Goal: Task Accomplishment & Management: Complete application form

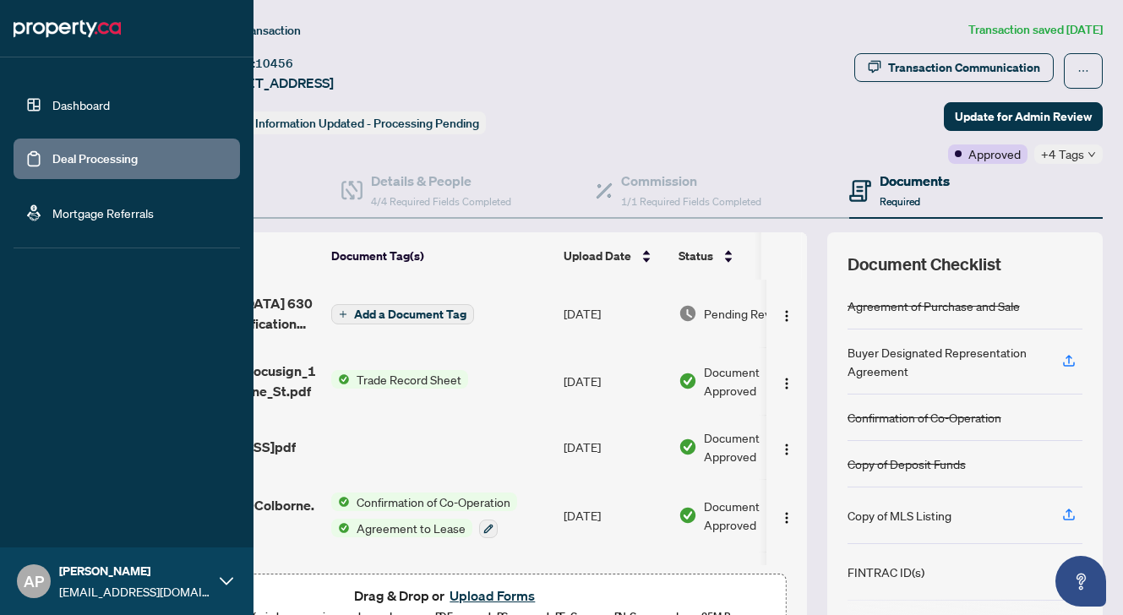
scroll to position [497, 0]
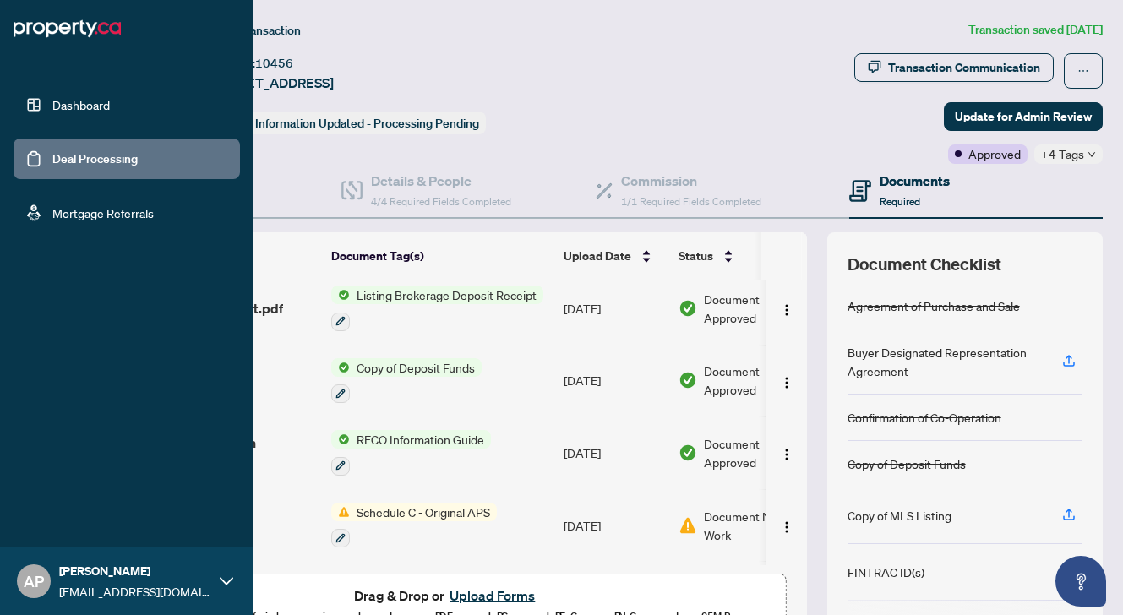
click at [52, 156] on link "Deal Processing" at bounding box center [94, 158] width 85 height 15
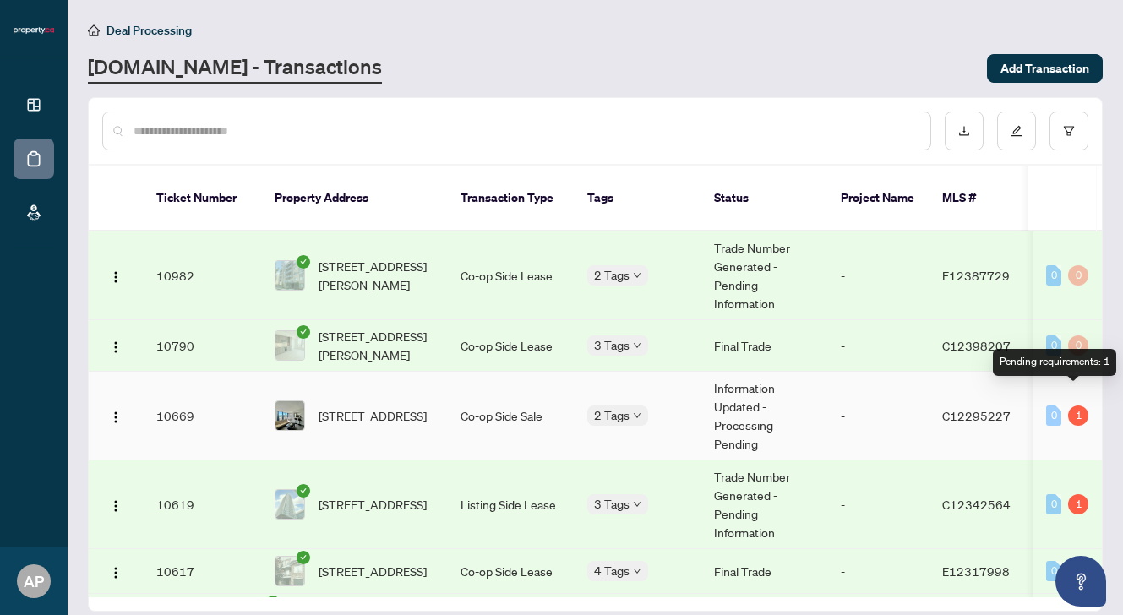
click at [1072, 405] on div "1" at bounding box center [1078, 415] width 20 height 20
click at [1073, 372] on td "0 1" at bounding box center [1066, 416] width 69 height 89
click at [1073, 405] on div "1" at bounding box center [1078, 415] width 20 height 20
click at [1096, 364] on div "Pending requirements: 1" at bounding box center [1053, 362] width 123 height 27
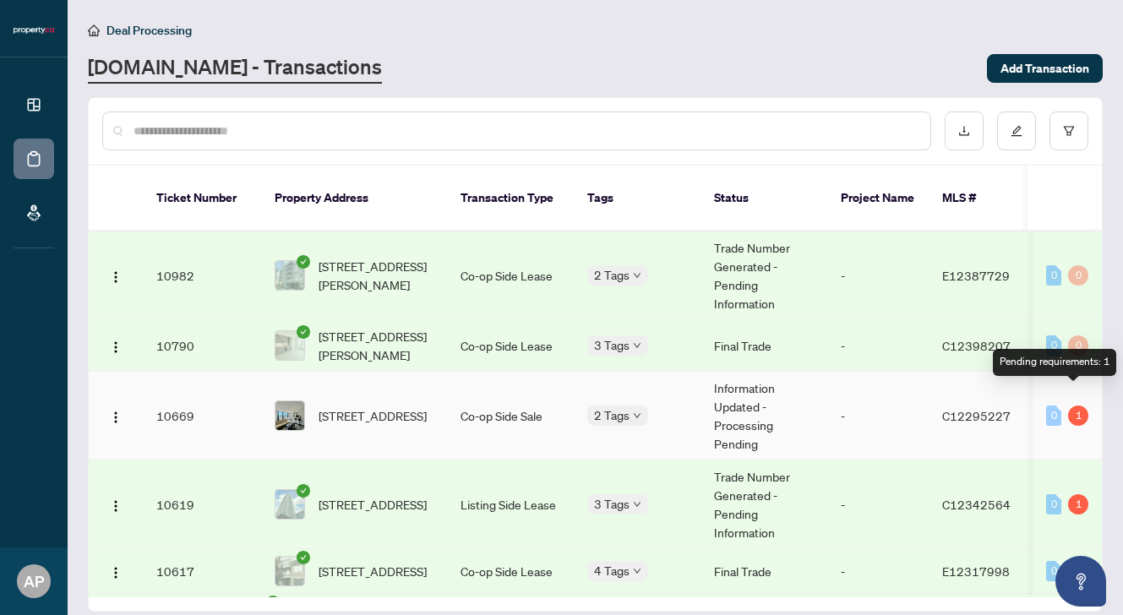
click at [1096, 364] on div "Pending requirements: 1" at bounding box center [1053, 362] width 123 height 27
click at [1024, 362] on div "Pending requirements: 1" at bounding box center [1053, 362] width 123 height 27
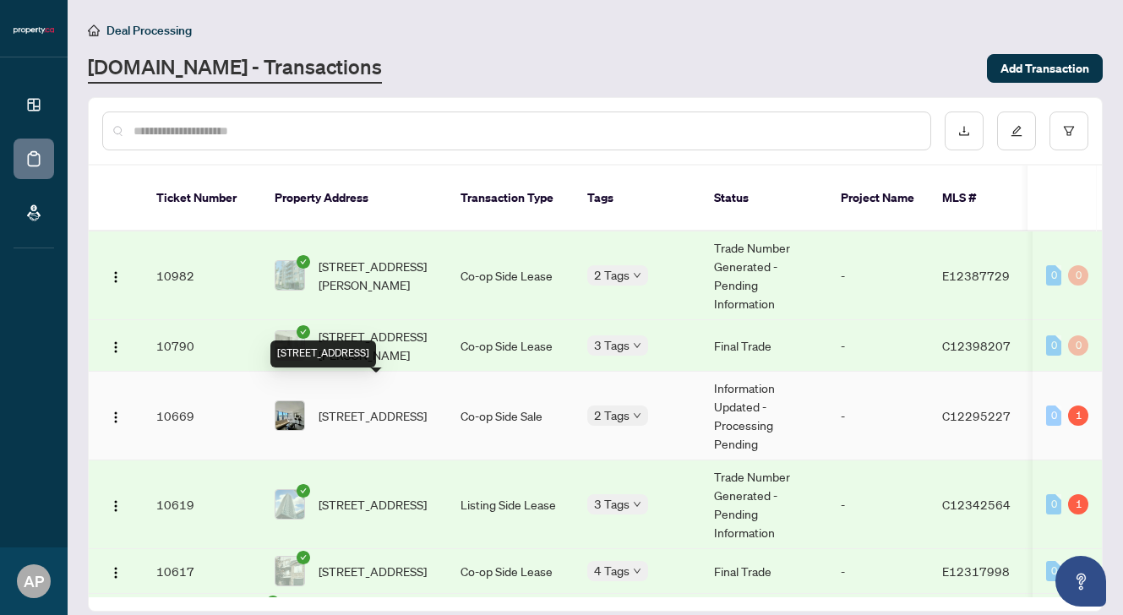
click at [383, 406] on span "[STREET_ADDRESS]" at bounding box center [372, 415] width 108 height 19
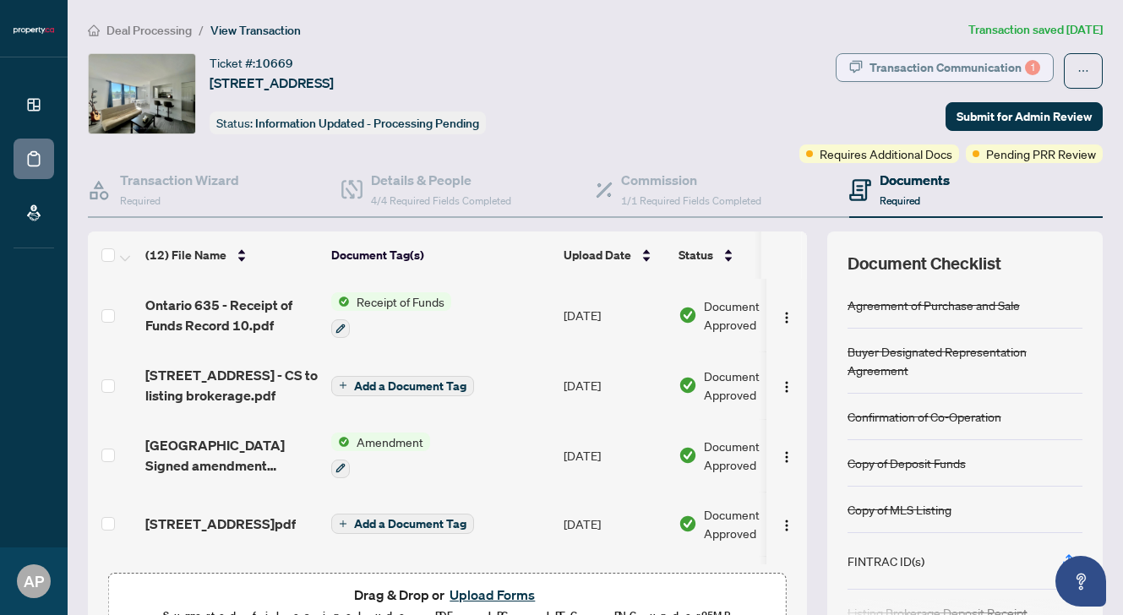
click at [971, 62] on div "Transaction Communication 1" at bounding box center [954, 67] width 171 height 27
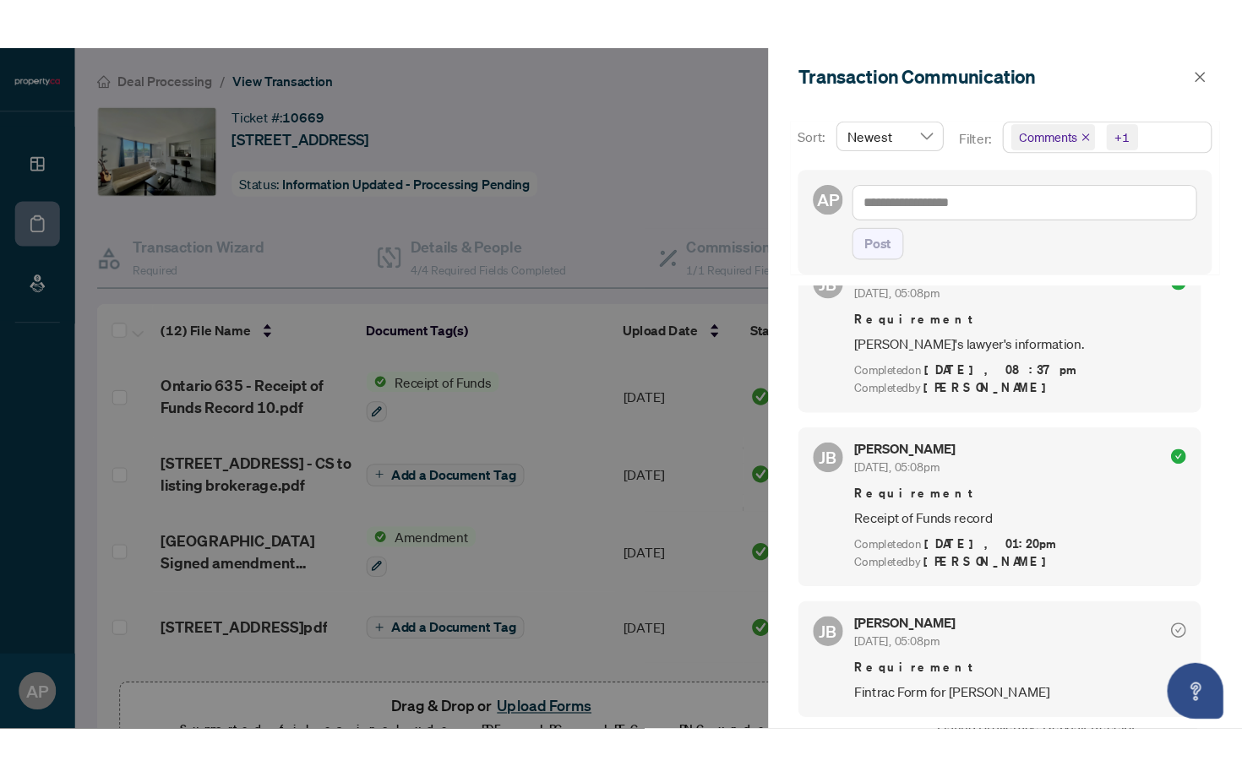
scroll to position [3, 0]
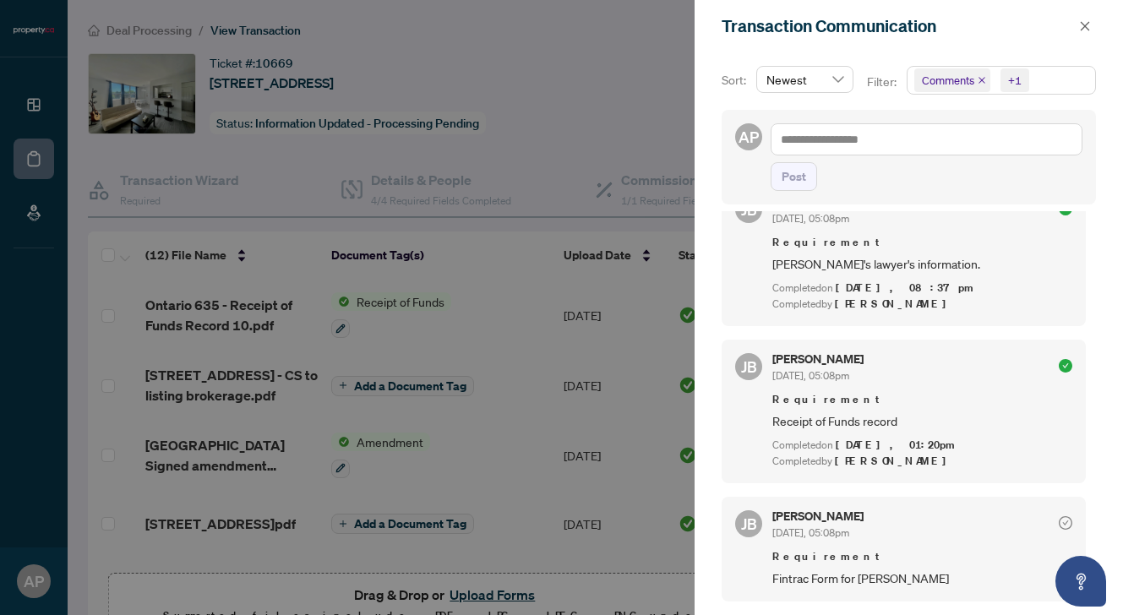
click at [166, 589] on div at bounding box center [561, 307] width 1123 height 615
click at [474, 601] on div at bounding box center [561, 307] width 1123 height 615
click at [488, 597] on div at bounding box center [561, 307] width 1123 height 615
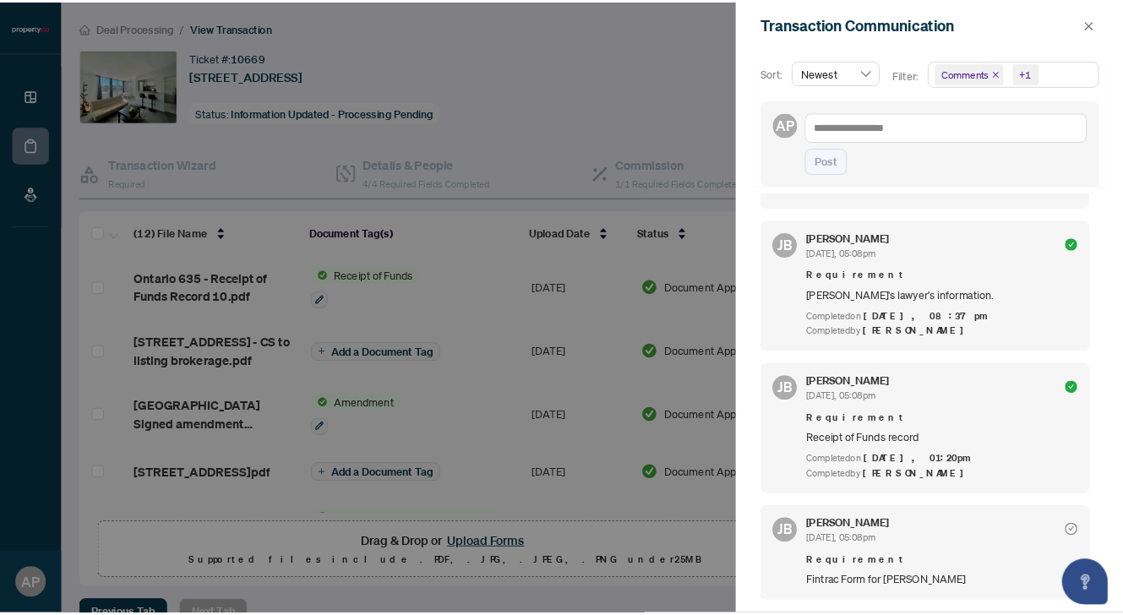
scroll to position [805, 0]
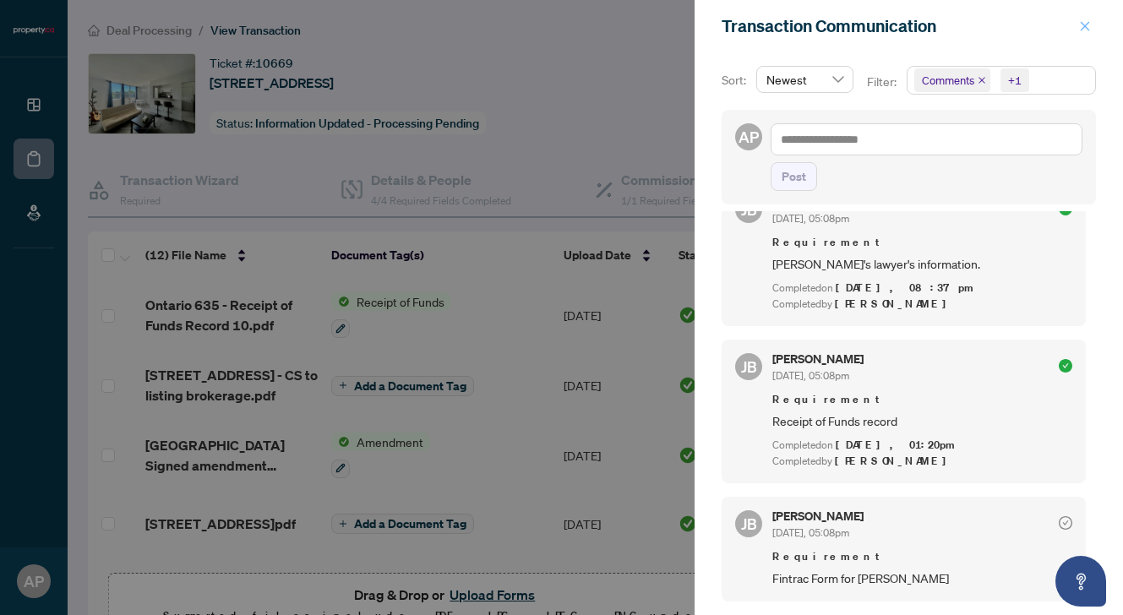
click at [1083, 30] on icon "close" at bounding box center [1085, 26] width 12 height 12
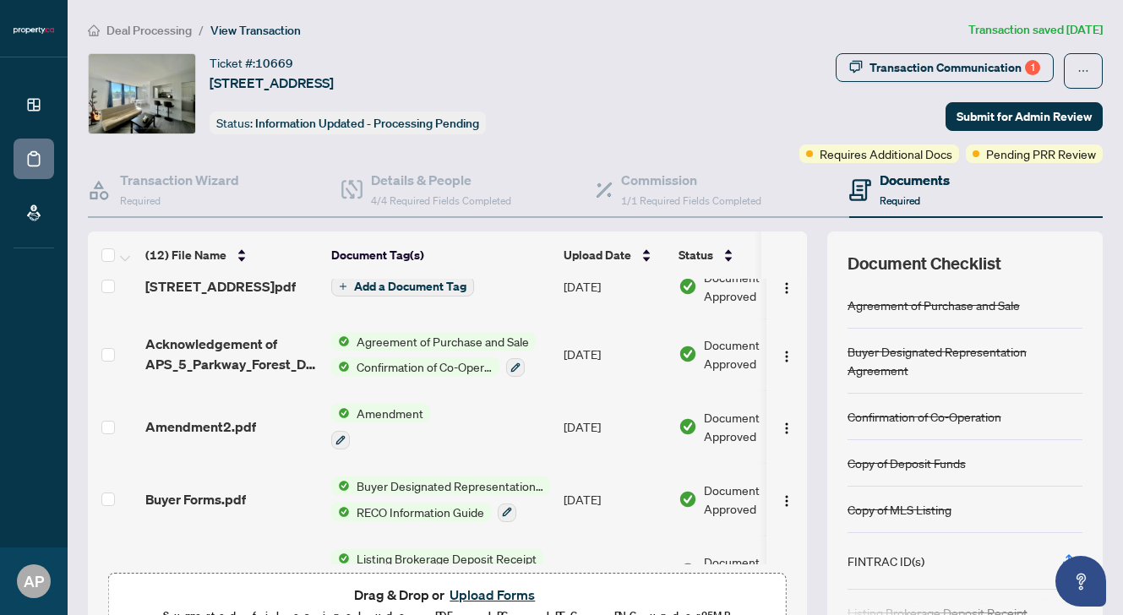
scroll to position [181, 0]
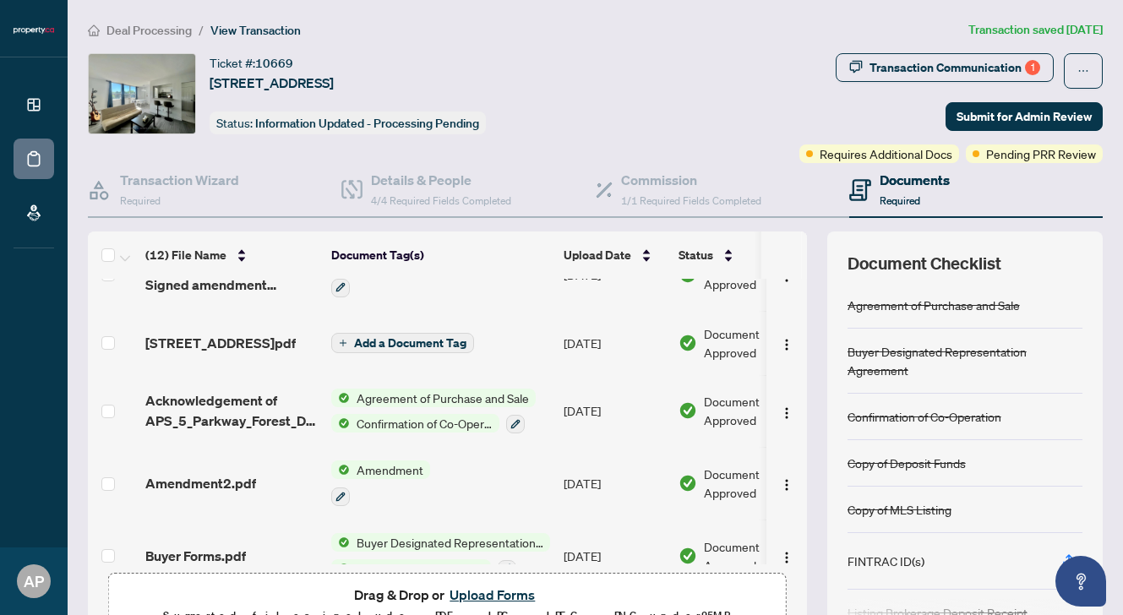
click at [630, 601] on div "Drag & Drop or Upload Forms Supported files include .PDF, .JPG, .JPEG, .PNG und…" at bounding box center [447, 605] width 656 height 42
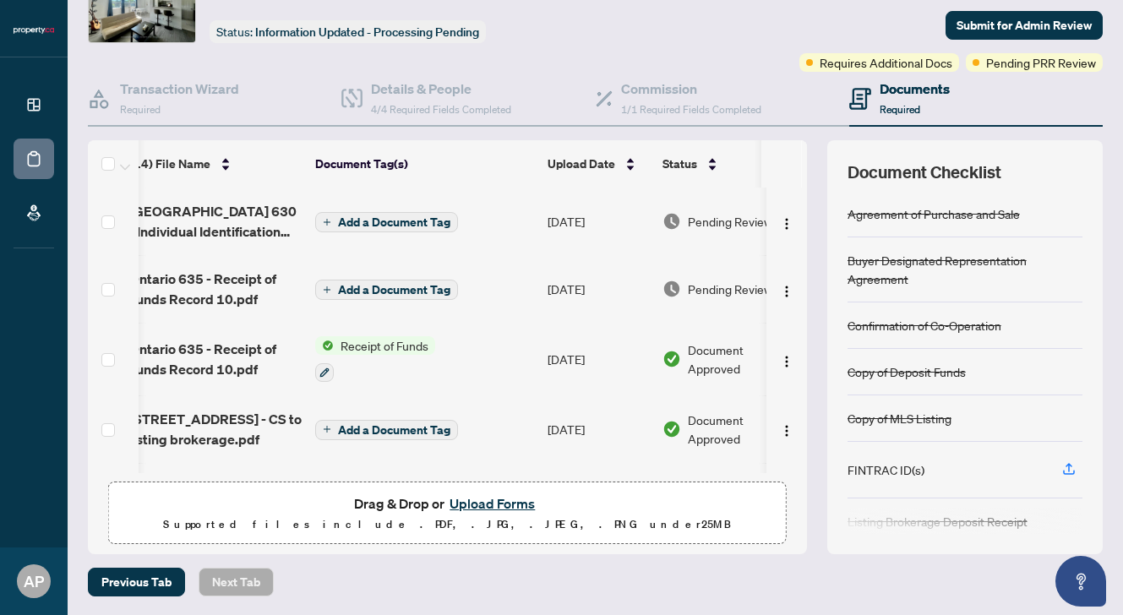
scroll to position [0, 0]
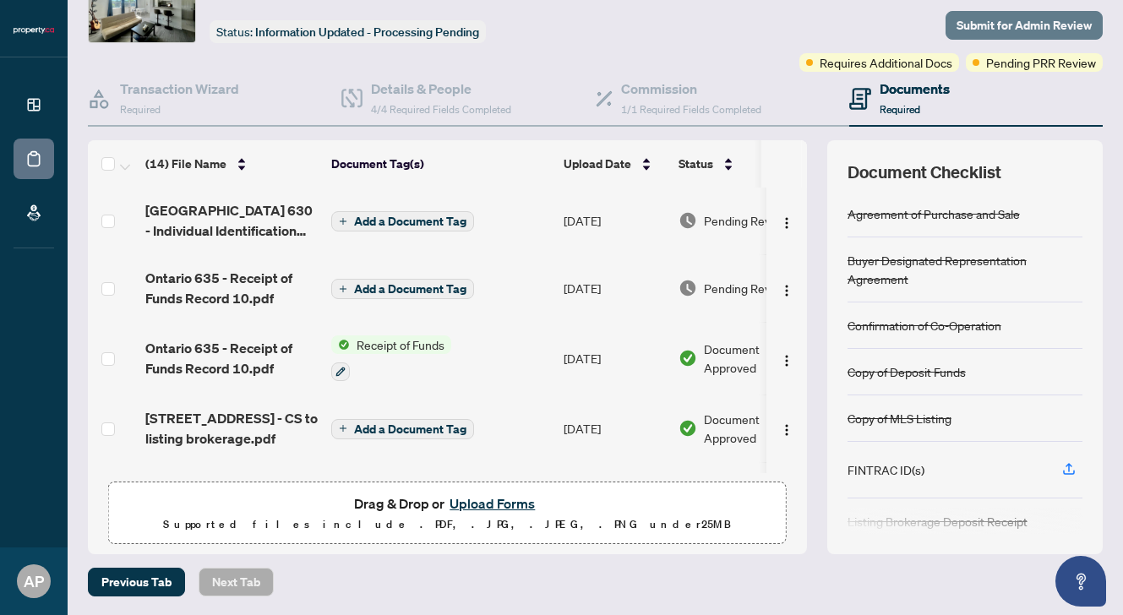
click at [983, 26] on span "Submit for Admin Review" at bounding box center [1023, 25] width 135 height 27
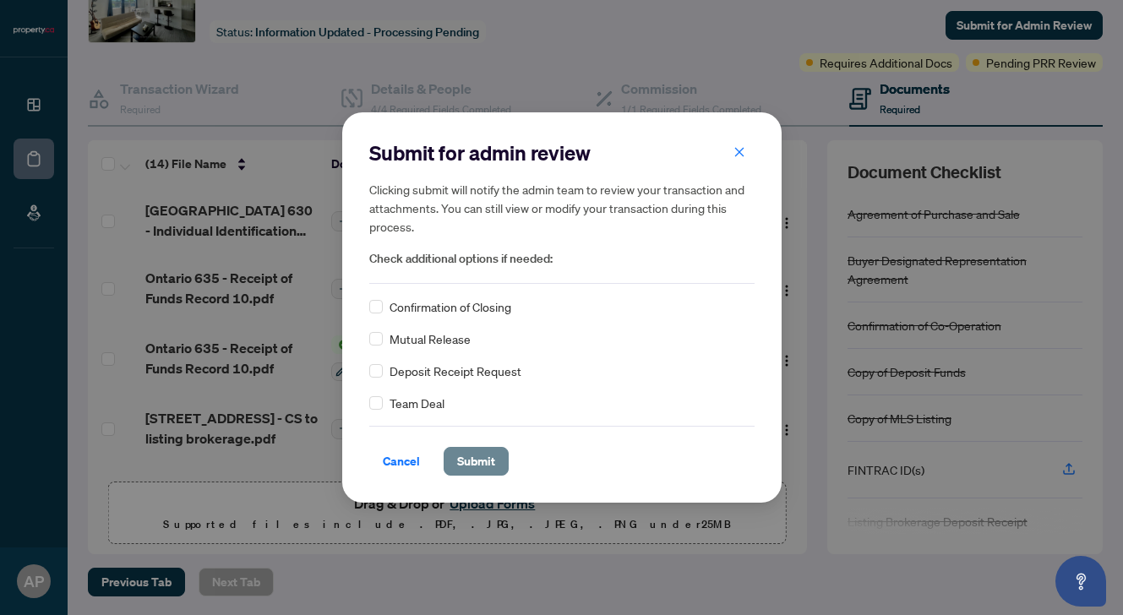
click at [499, 470] on button "Submit" at bounding box center [475, 461] width 65 height 29
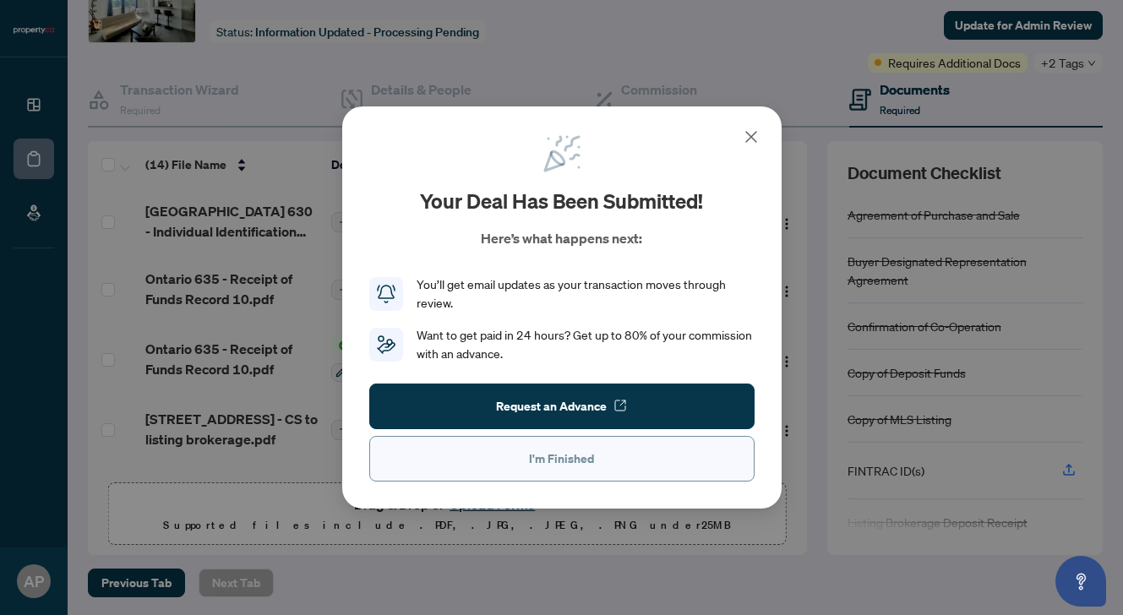
click at [596, 472] on button "I'm Finished" at bounding box center [561, 459] width 385 height 46
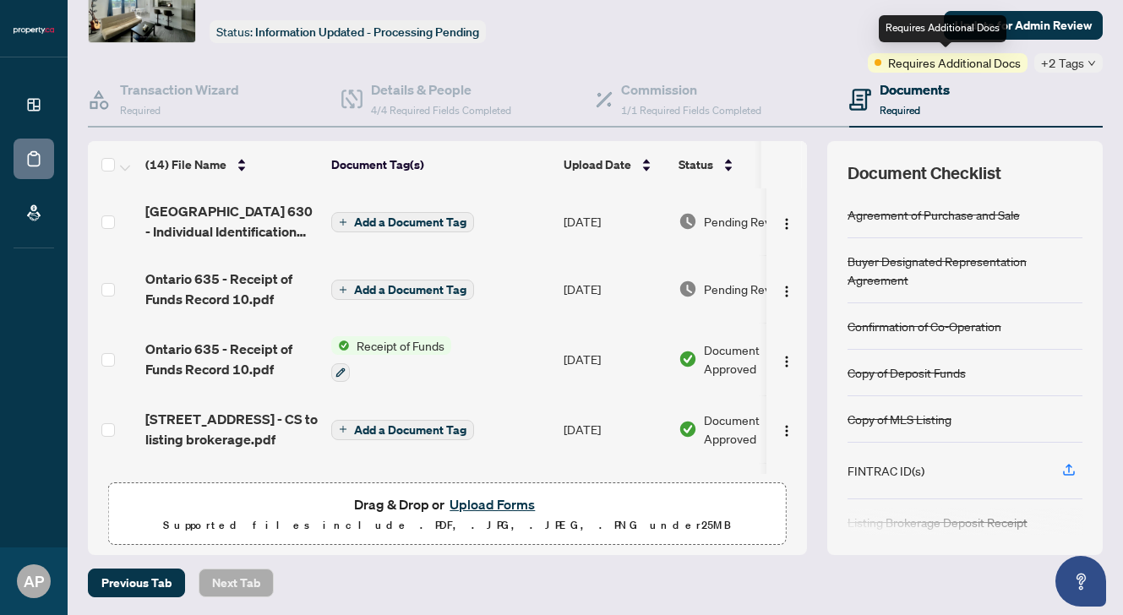
click at [928, 65] on span "Requires Additional Docs" at bounding box center [954, 62] width 133 height 19
drag, startPoint x: 1047, startPoint y: 477, endPoint x: 1020, endPoint y: 441, distance: 45.3
click at [1020, 440] on div "Agreement of Purchase and Sale Buyer Designated Representation Agreement Confir…" at bounding box center [964, 363] width 235 height 343
click at [929, 64] on span "Requires Additional Docs" at bounding box center [954, 62] width 133 height 19
click at [928, 67] on span "Requires Additional Docs" at bounding box center [954, 62] width 133 height 19
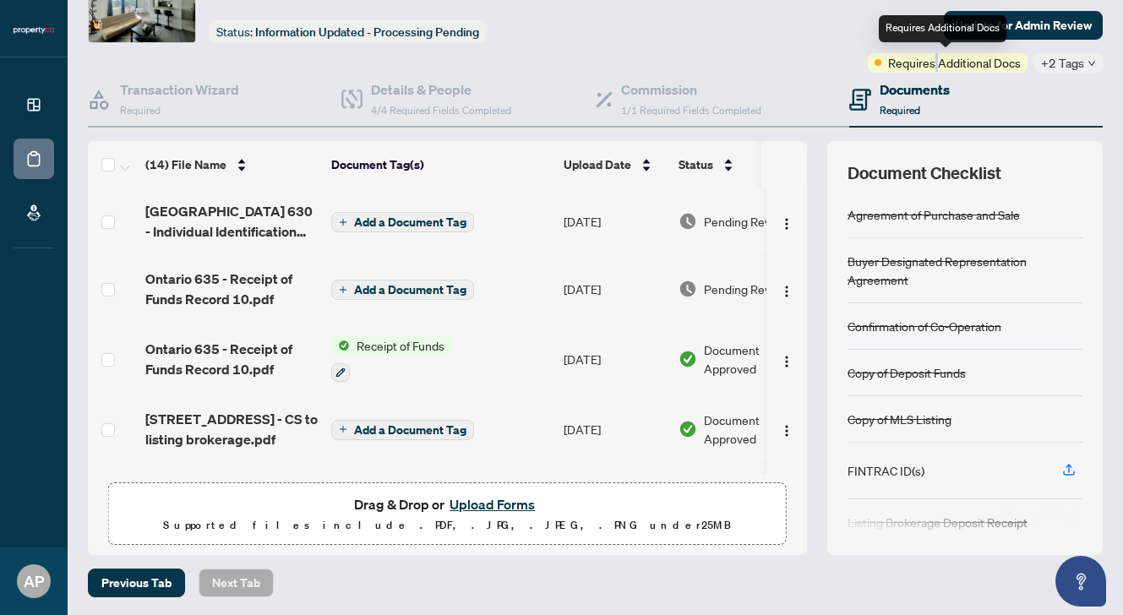
click at [928, 67] on span "Requires Additional Docs" at bounding box center [954, 62] width 133 height 19
click at [885, 101] on div "Documents Required" at bounding box center [914, 99] width 70 height 40
click at [944, 100] on div "Documents Required" at bounding box center [914, 99] width 70 height 40
click at [944, 67] on span "Requires Additional Docs" at bounding box center [954, 62] width 133 height 19
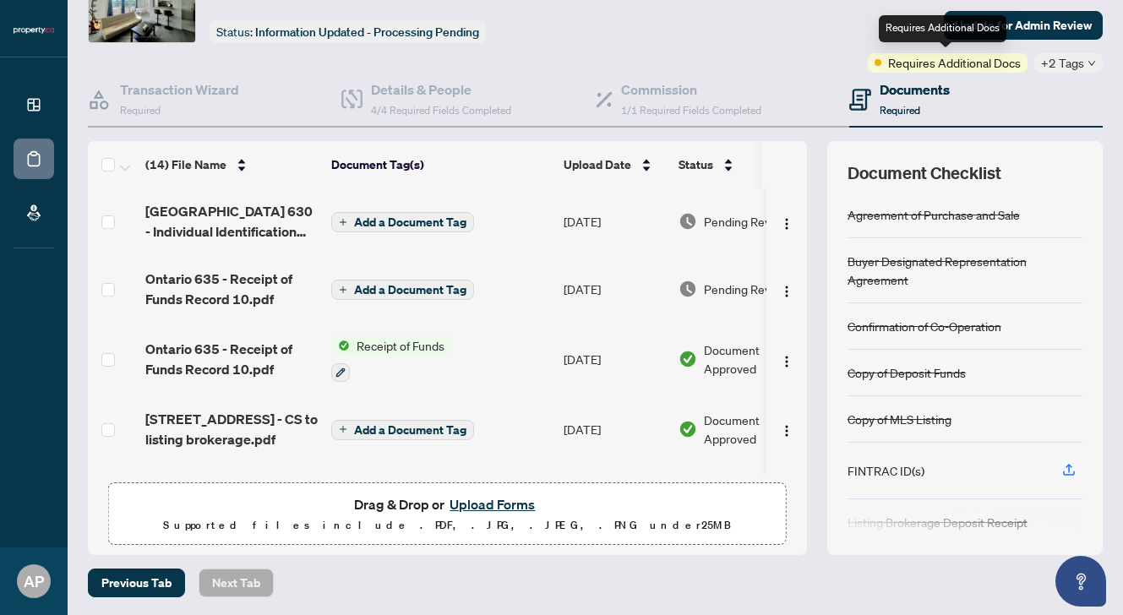
click at [938, 35] on div "Requires Additional Docs" at bounding box center [942, 28] width 128 height 27
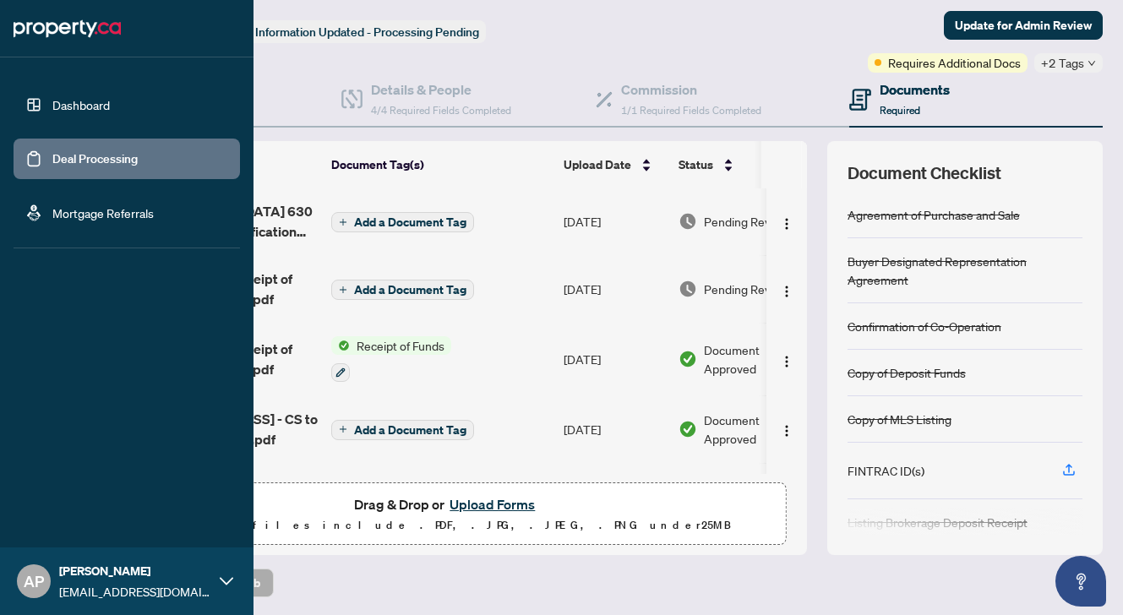
click at [52, 163] on link "Deal Processing" at bounding box center [94, 158] width 85 height 15
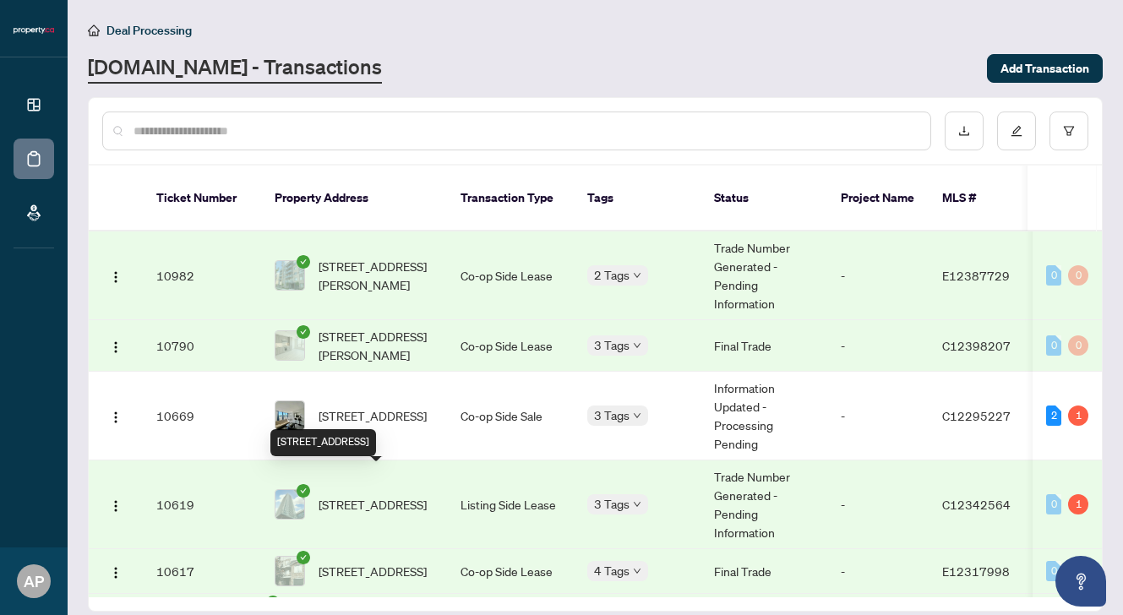
click at [336, 495] on span "[STREET_ADDRESS]" at bounding box center [372, 504] width 108 height 19
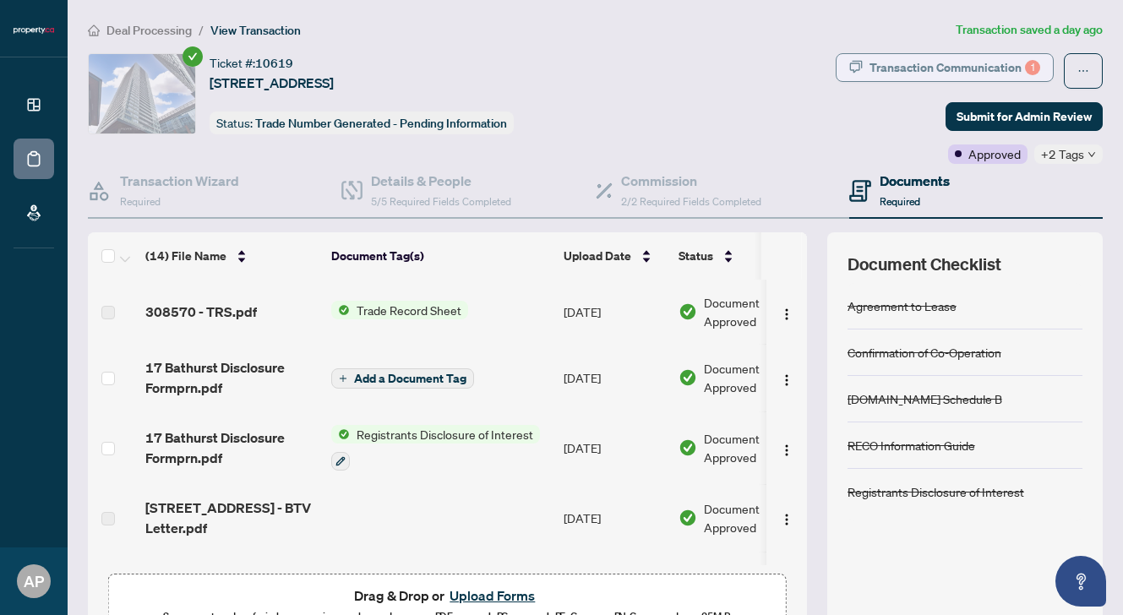
click at [903, 73] on div "Transaction Communication 1" at bounding box center [954, 67] width 171 height 27
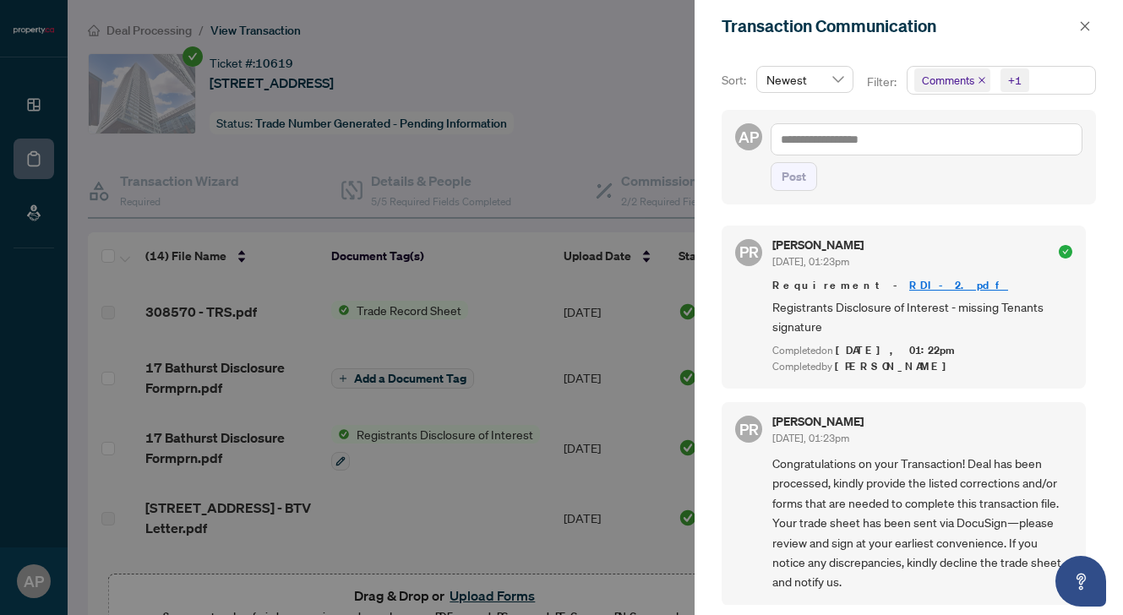
scroll to position [3, 0]
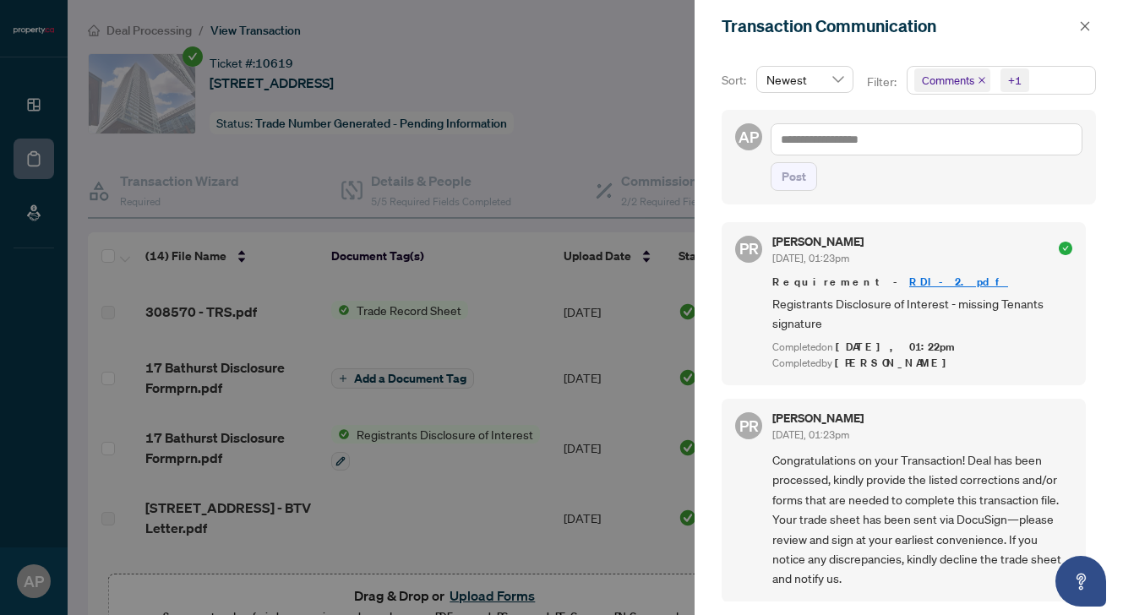
click at [437, 483] on div at bounding box center [561, 307] width 1123 height 615
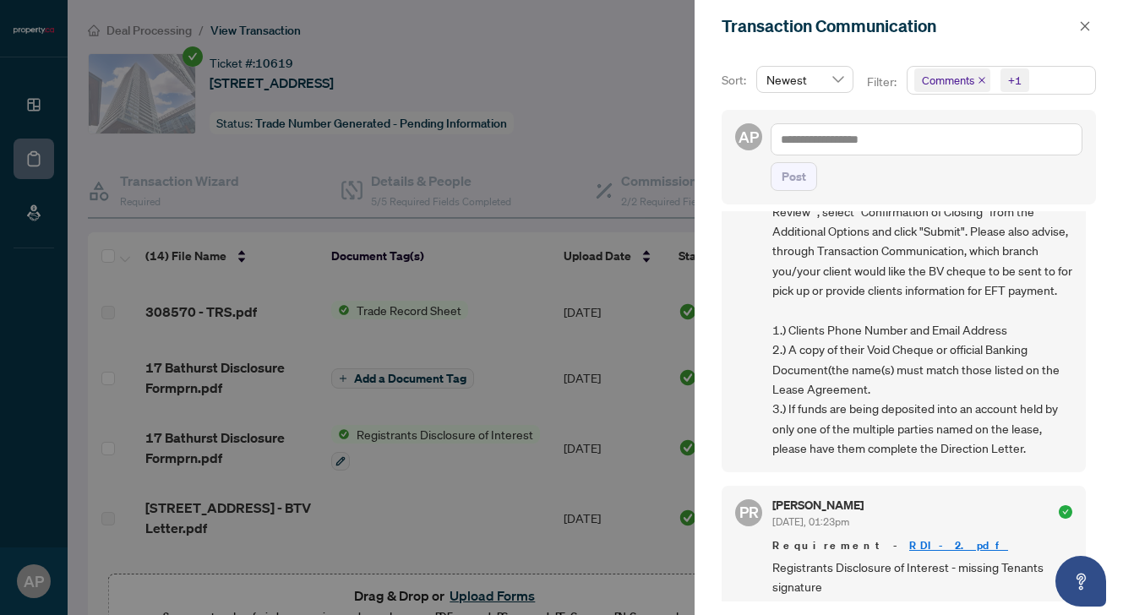
scroll to position [470, 0]
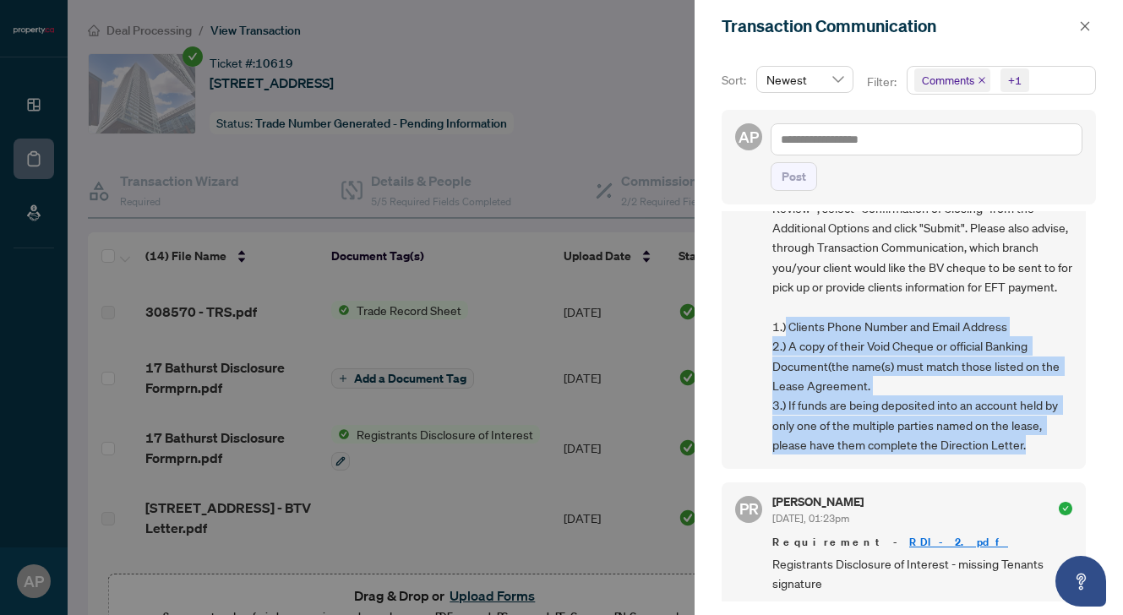
drag, startPoint x: 787, startPoint y: 367, endPoint x: 911, endPoint y: 499, distance: 181.7
click at [911, 455] on span "Confirmation of Closing - when the deal has successfully closed, please notify …" at bounding box center [922, 307] width 300 height 296
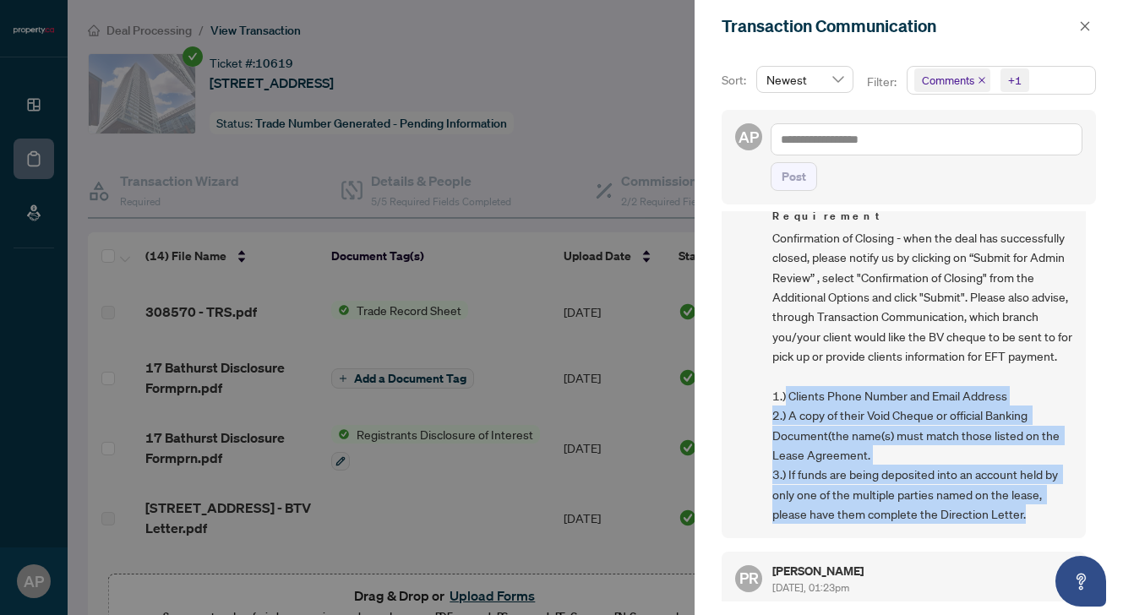
scroll to position [401, 0]
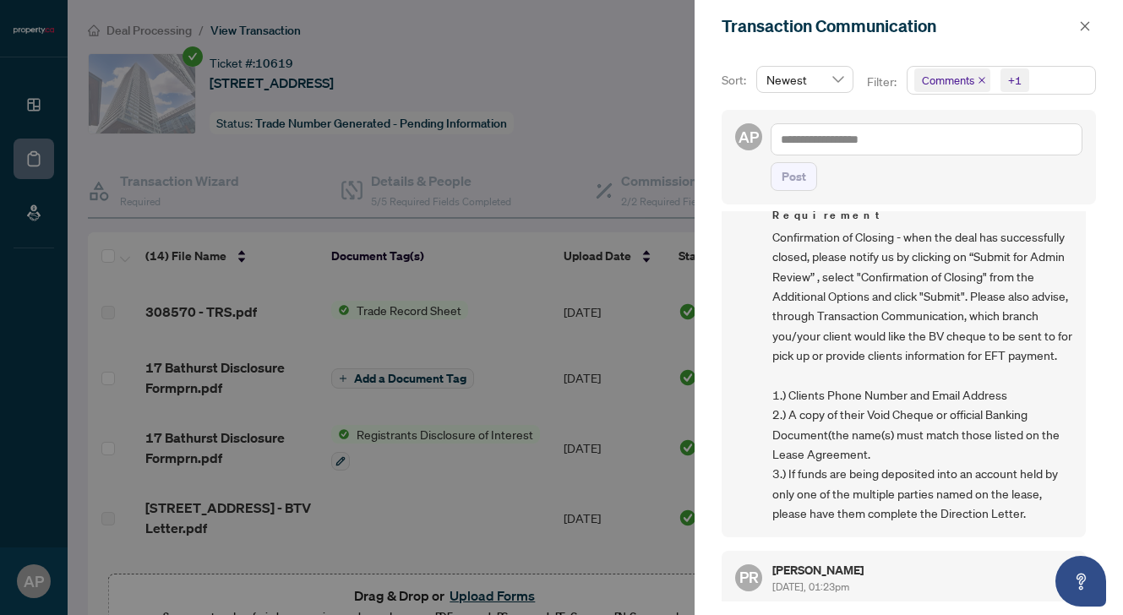
click at [576, 164] on div at bounding box center [561, 307] width 1123 height 615
click at [1086, 29] on icon "close" at bounding box center [1084, 25] width 9 height 9
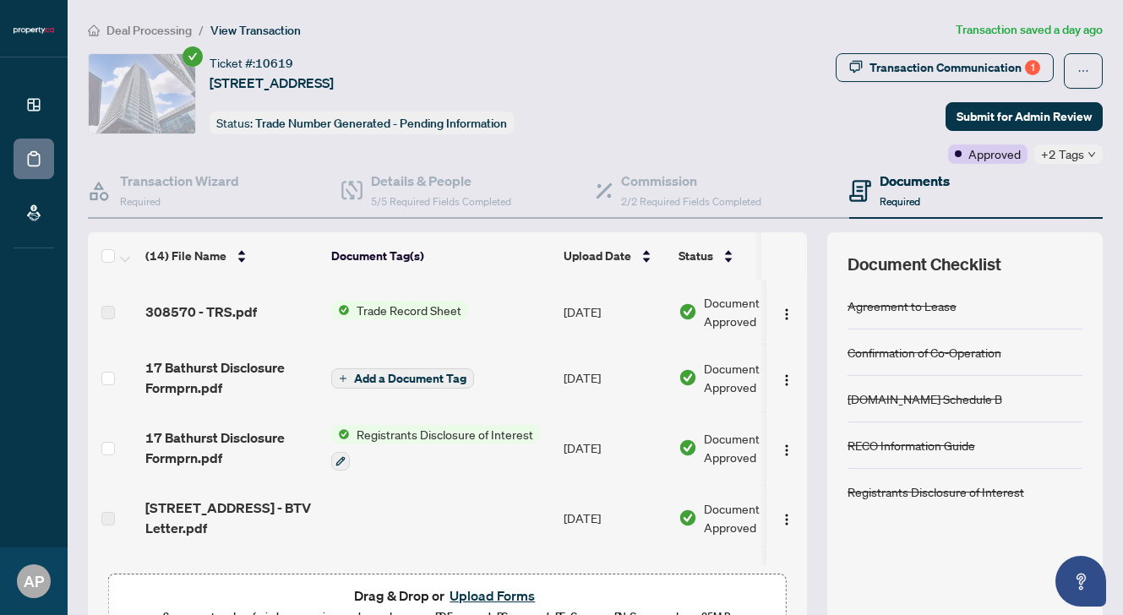
click at [873, 503] on div "Registrants Disclosure of Interest" at bounding box center [964, 492] width 235 height 46
click at [905, 188] on h4 "Documents" at bounding box center [914, 181] width 70 height 20
click at [992, 160] on span "Approved" at bounding box center [994, 153] width 52 height 19
click at [1033, 128] on span "Submit for Admin Review" at bounding box center [1023, 116] width 135 height 27
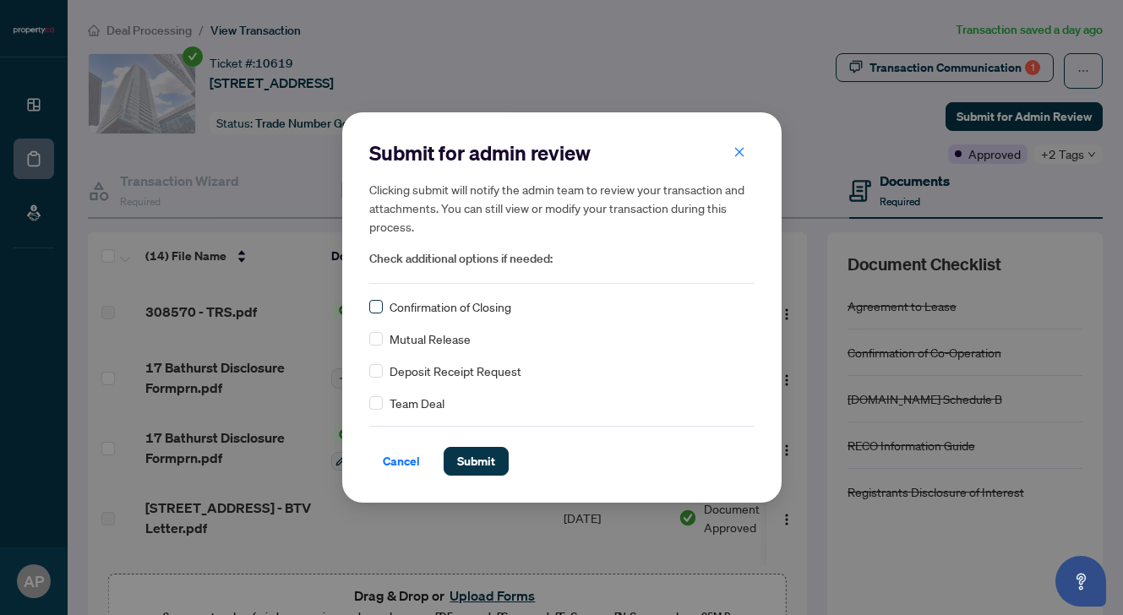
click at [377, 314] on label at bounding box center [376, 306] width 14 height 19
click at [375, 378] on label at bounding box center [376, 371] width 14 height 19
click at [476, 465] on span "Submit" at bounding box center [476, 461] width 38 height 27
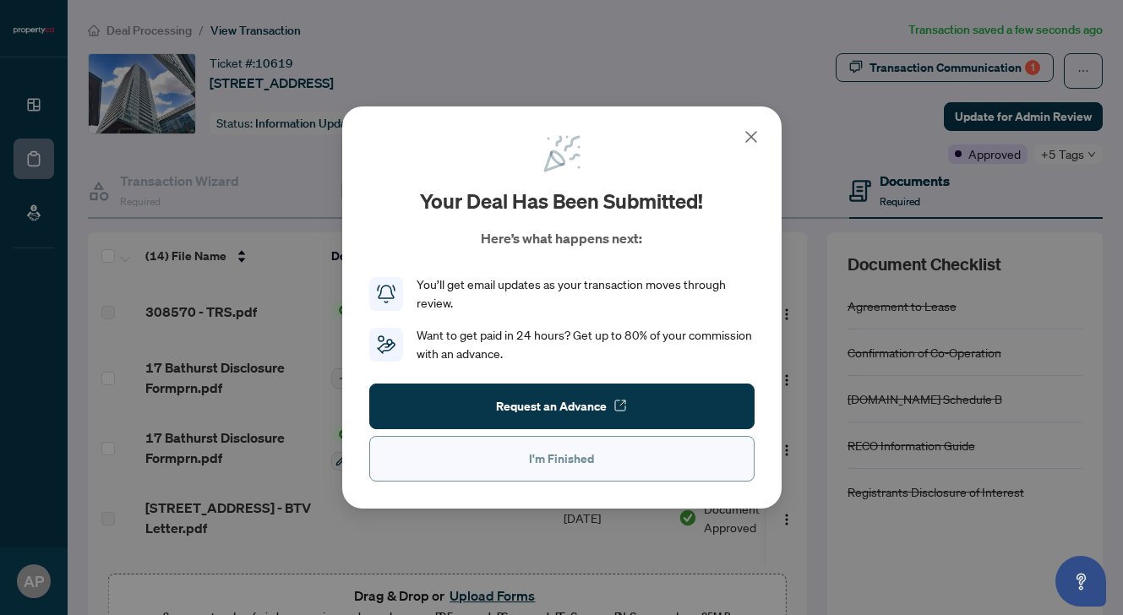
click at [551, 464] on span "I'm Finished" at bounding box center [561, 458] width 65 height 27
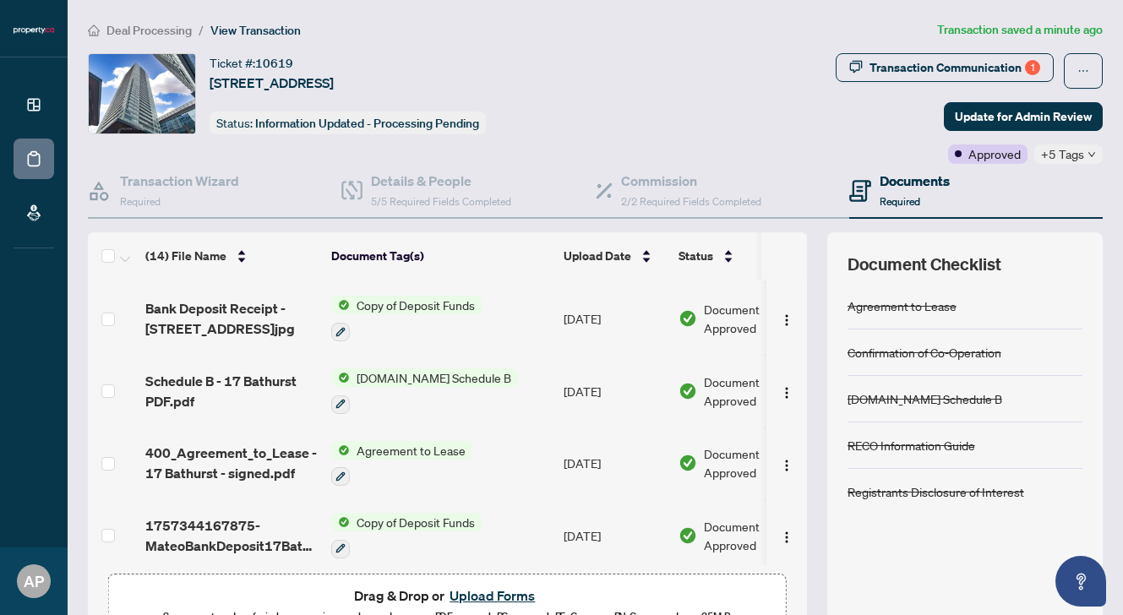
scroll to position [675, 0]
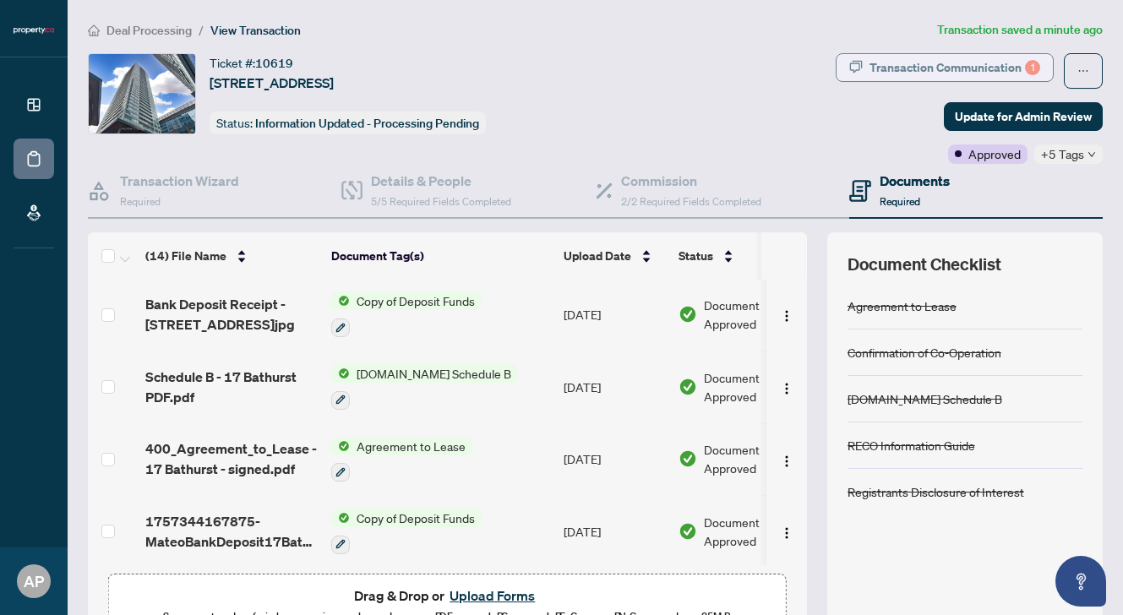
click at [981, 71] on div "Transaction Communication 1" at bounding box center [954, 67] width 171 height 27
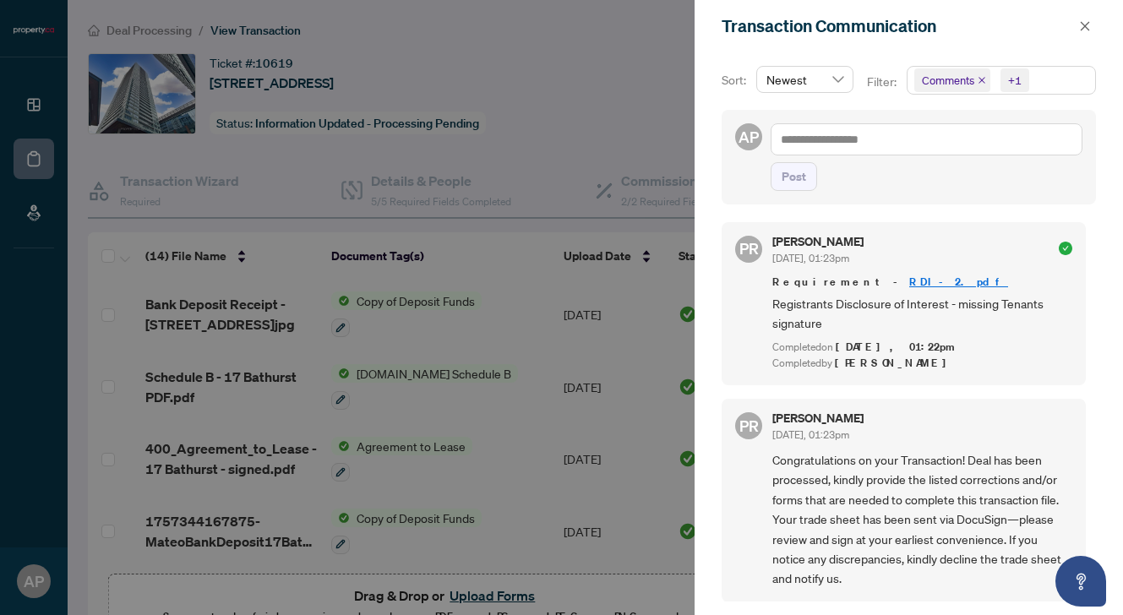
scroll to position [786, 0]
click at [861, 144] on textarea at bounding box center [926, 139] width 312 height 32
click at [846, 554] on span "Congratulations on your Transaction! Deal has been processed, kindly provide th…" at bounding box center [922, 519] width 300 height 139
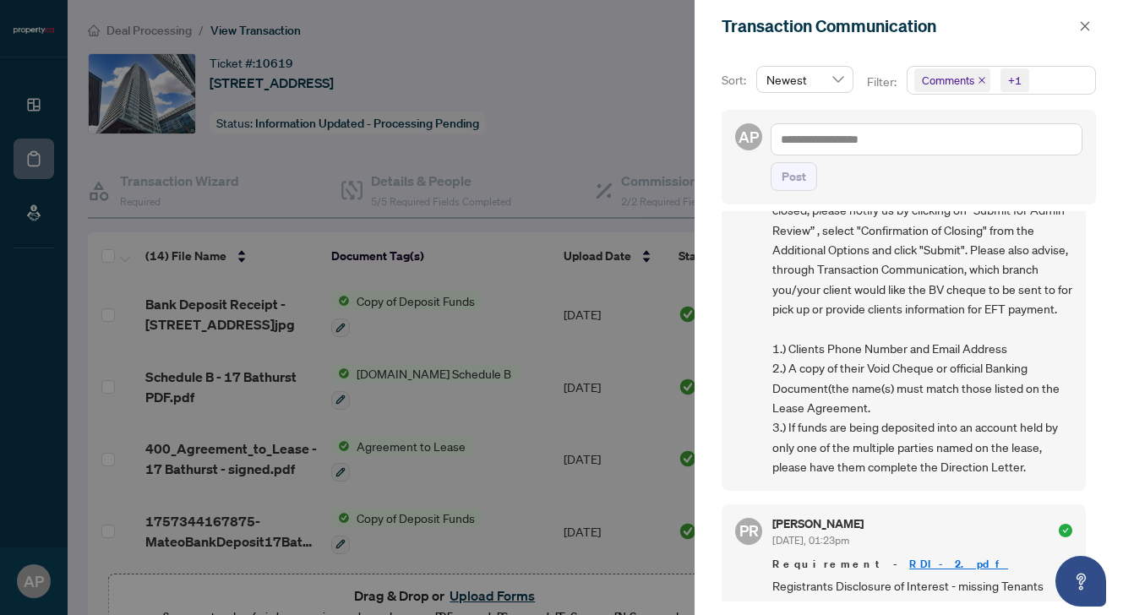
scroll to position [446, 0]
copy span "1.) Clients Phone Number and Email Address"
drag, startPoint x: 772, startPoint y: 384, endPoint x: 1045, endPoint y: 390, distance: 272.9
click at [1045, 390] on span "Confirmation of Closing - when the deal has successfully closed, please notify …" at bounding box center [922, 330] width 300 height 296
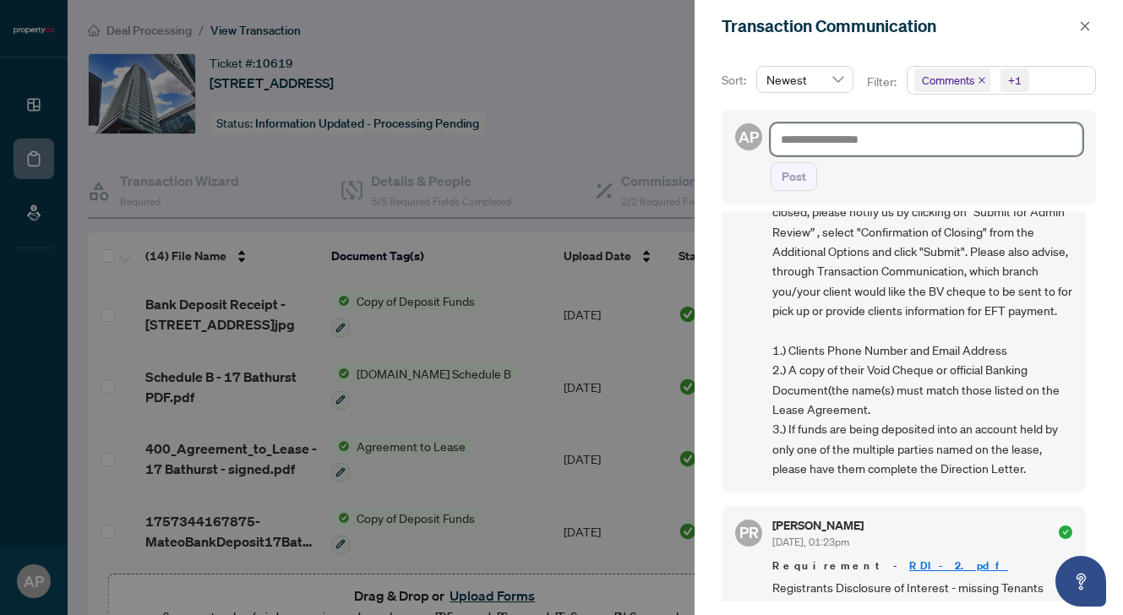
click at [825, 142] on textarea at bounding box center [926, 139] width 312 height 32
